Goal: Information Seeking & Learning: Learn about a topic

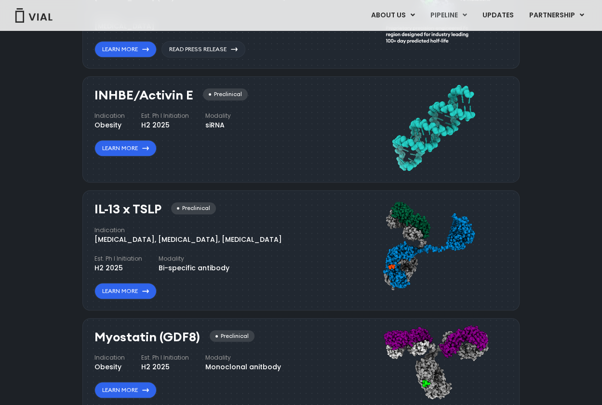
scroll to position [771, 0]
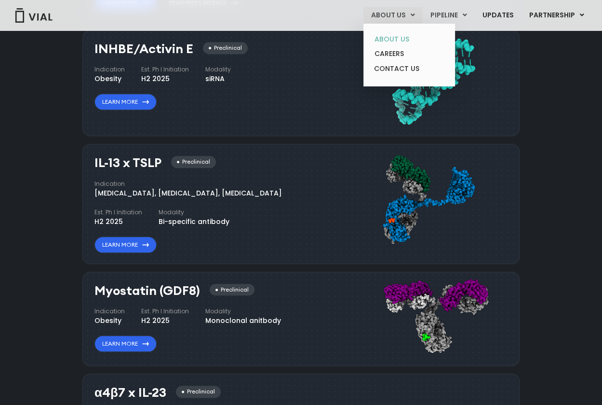
click at [394, 41] on link "ABOUT US" at bounding box center [409, 39] width 84 height 15
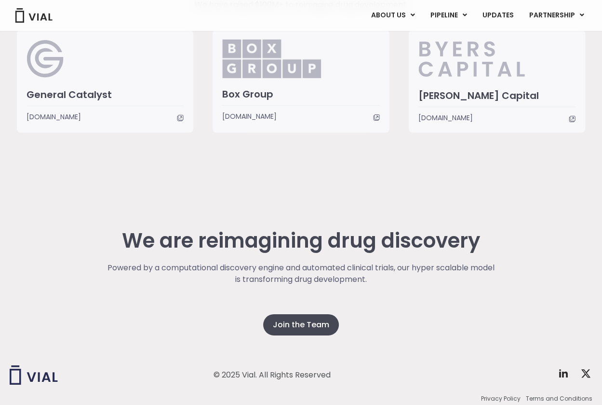
scroll to position [2385, 0]
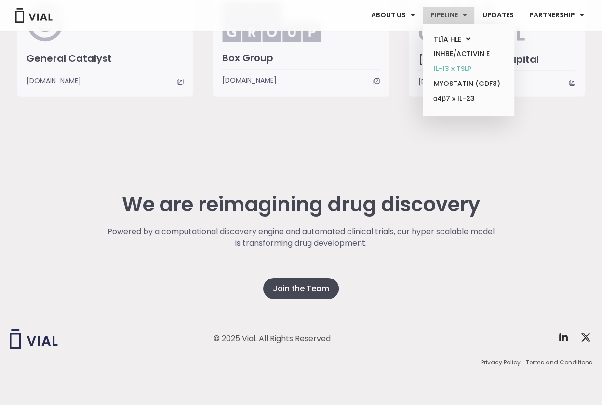
click at [465, 65] on link "IL-13 x TSLP" at bounding box center [468, 68] width 84 height 15
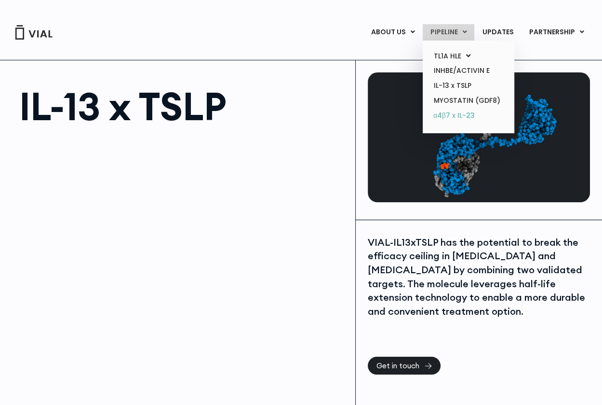
click at [449, 119] on link "α4β7 x IL-23" at bounding box center [468, 115] width 84 height 15
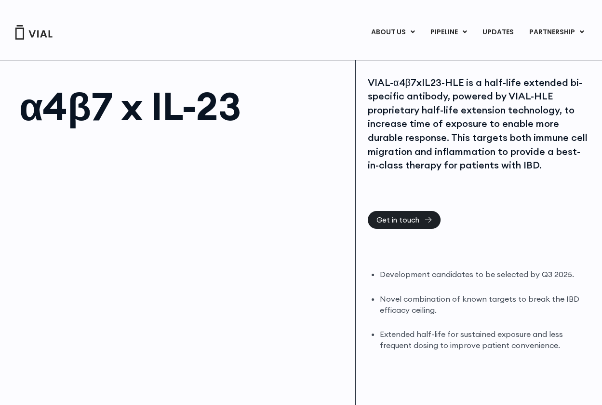
click at [103, 190] on div at bounding box center [182, 243] width 326 height 217
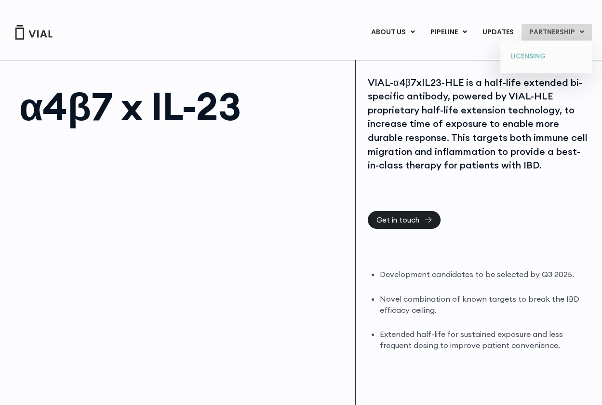
click at [522, 58] on link "LICENSING" at bounding box center [546, 56] width 84 height 15
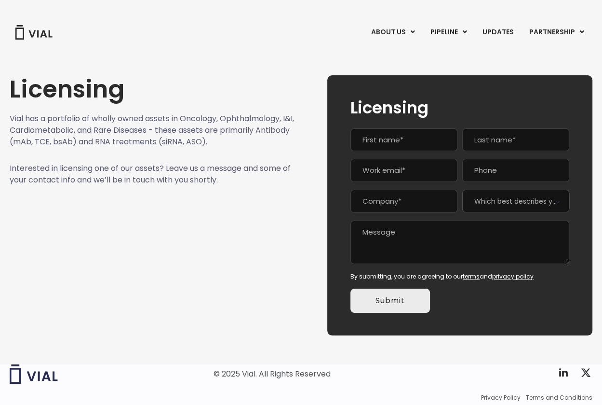
click at [37, 33] on img at bounding box center [33, 32] width 39 height 14
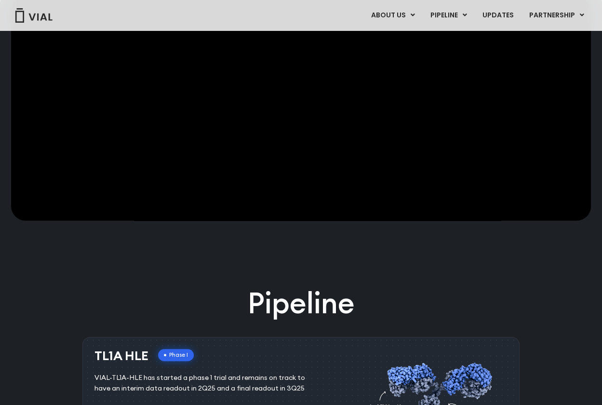
scroll to position [34, 0]
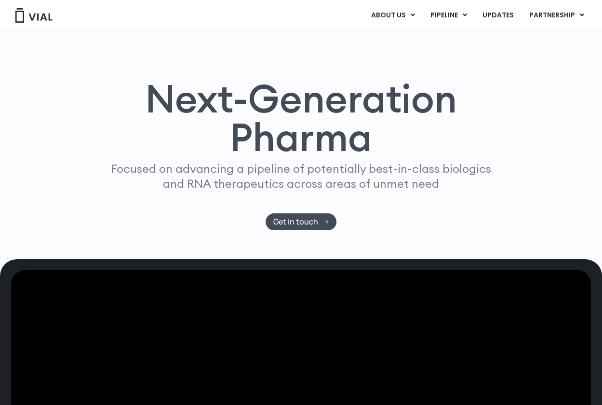
click at [597, 127] on div "Next-Generation Pharma Focused on advancing a pipeline of potentially best-in-c…" at bounding box center [301, 133] width 602 height 252
click at [496, 15] on link "UPDATES" at bounding box center [498, 15] width 46 height 16
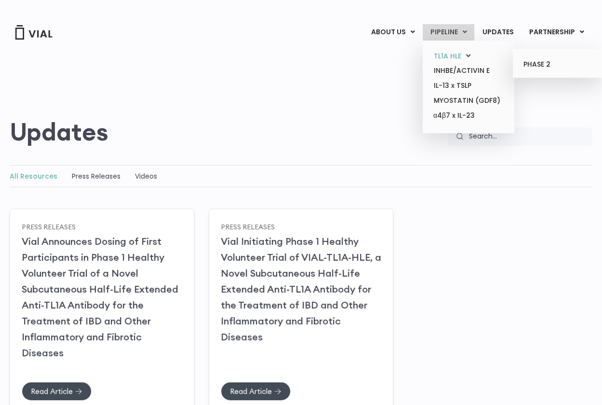
click at [455, 55] on link "TL1A HLE" at bounding box center [468, 56] width 84 height 15
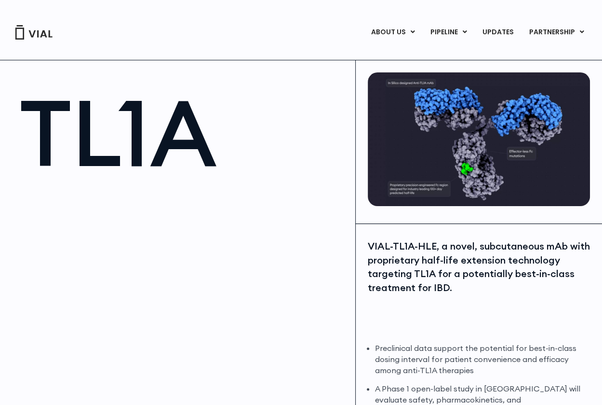
drag, startPoint x: 236, startPoint y: 231, endPoint x: 262, endPoint y: 124, distance: 110.3
click at [236, 229] on div at bounding box center [182, 296] width 326 height 217
click at [39, 32] on img at bounding box center [33, 32] width 39 height 14
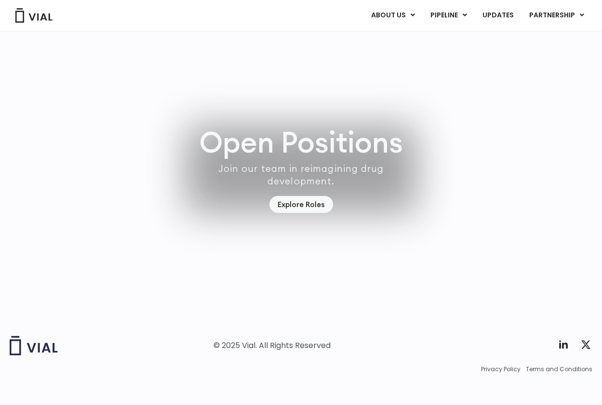
scroll to position [2734, 0]
